Goal: Check status: Check status

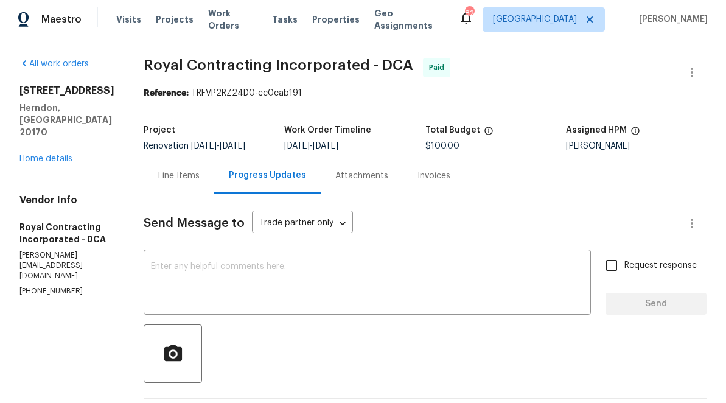
click at [184, 174] on div "Line Items" at bounding box center [178, 176] width 41 height 12
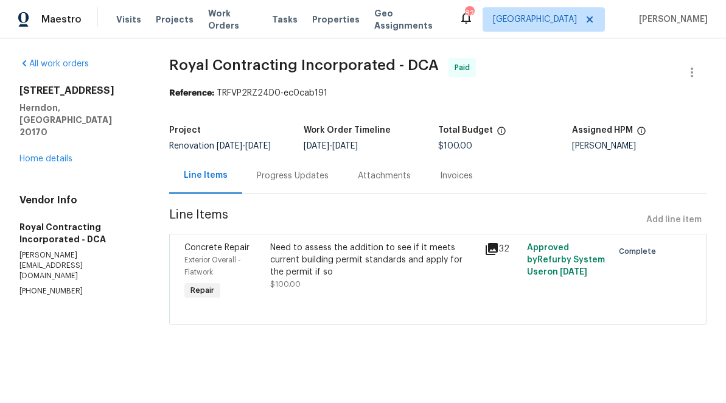
click at [489, 247] on icon at bounding box center [492, 249] width 12 height 12
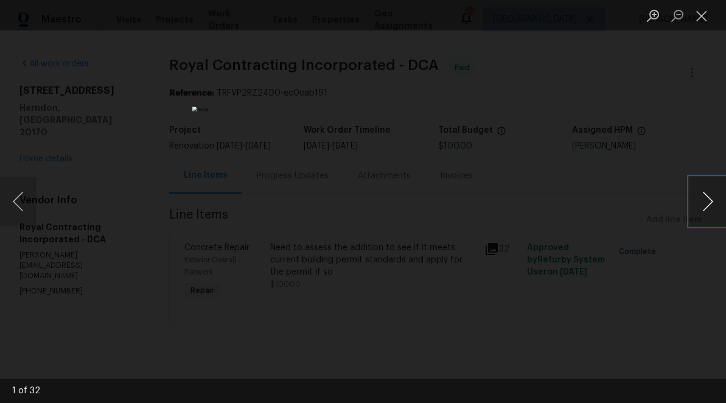
click at [702, 203] on button "Next image" at bounding box center [707, 201] width 37 height 49
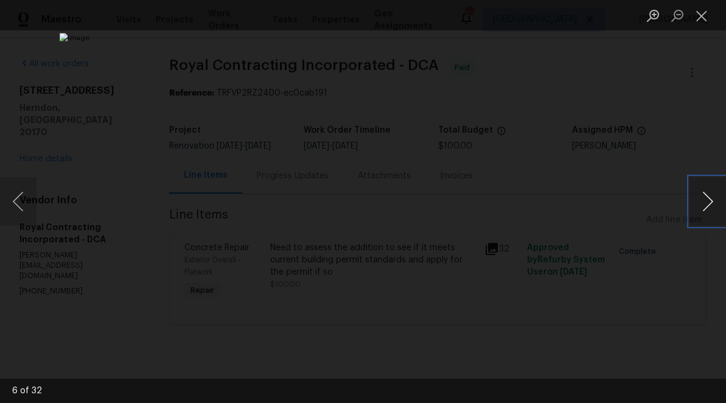
click at [702, 203] on button "Next image" at bounding box center [707, 201] width 37 height 49
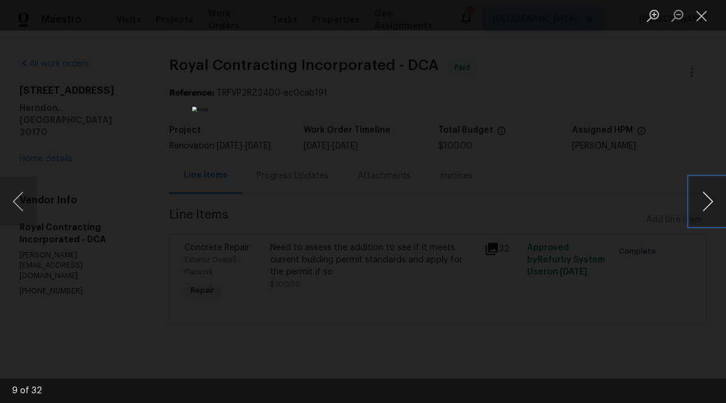
click at [702, 203] on button "Next image" at bounding box center [707, 201] width 37 height 49
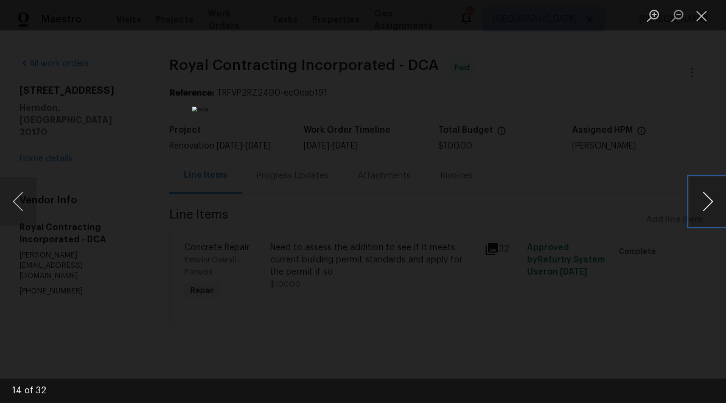
click at [702, 203] on button "Next image" at bounding box center [707, 201] width 37 height 49
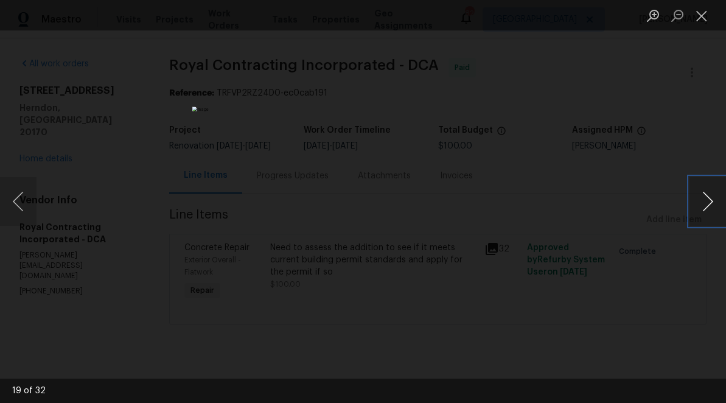
click at [702, 203] on button "Next image" at bounding box center [707, 201] width 37 height 49
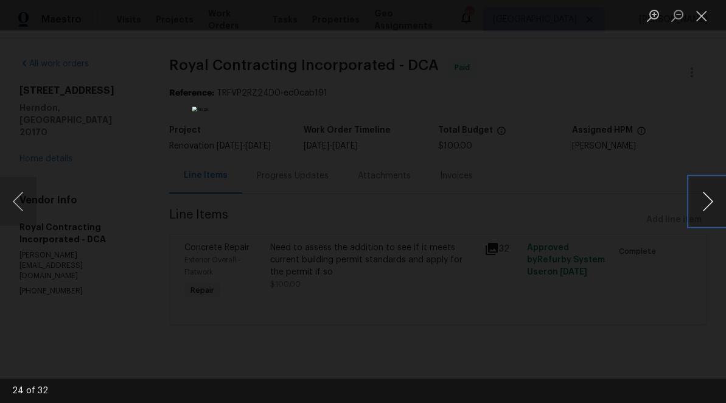
click at [702, 203] on button "Next image" at bounding box center [707, 201] width 37 height 49
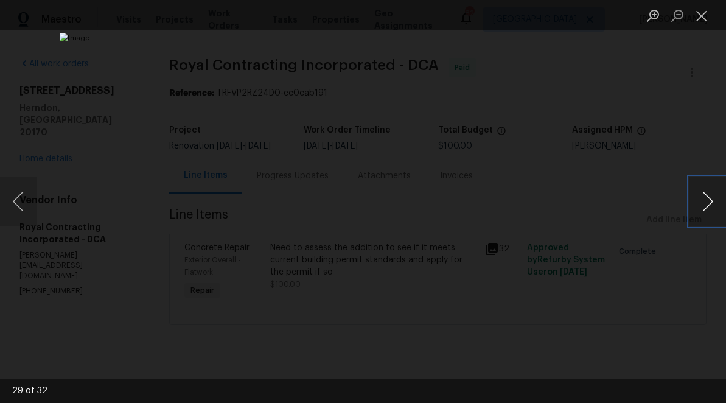
click at [702, 203] on button "Next image" at bounding box center [707, 201] width 37 height 49
click at [704, 203] on button "Next image" at bounding box center [707, 201] width 37 height 49
click at [706, 203] on button "Next image" at bounding box center [707, 201] width 37 height 49
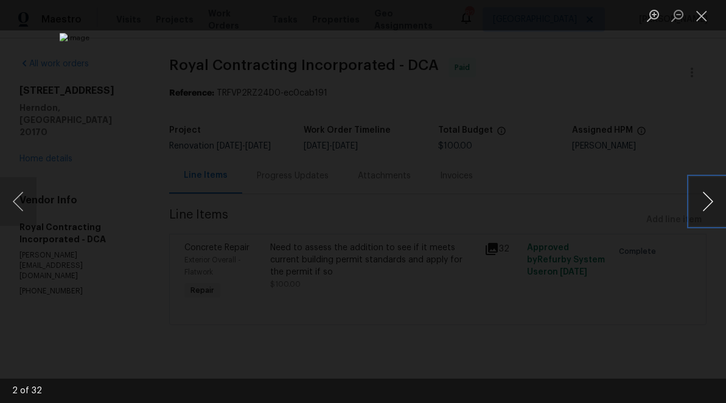
click at [706, 203] on button "Next image" at bounding box center [707, 201] width 37 height 49
click at [701, 13] on button "Close lightbox" at bounding box center [701, 15] width 24 height 21
